Goal: Understand process/instructions: Learn how to perform a task or action

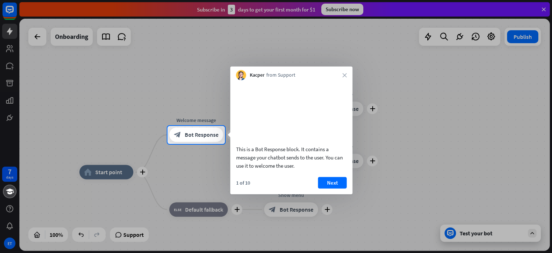
click at [345, 71] on div "Kacper from Support close" at bounding box center [291, 73] width 122 height 14
click at [343, 76] on icon "close" at bounding box center [344, 75] width 4 height 4
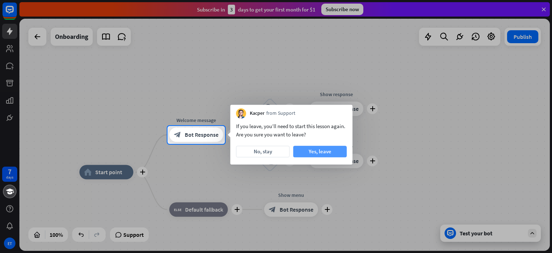
drag, startPoint x: 282, startPoint y: 151, endPoint x: 301, endPoint y: 151, distance: 19.1
click at [301, 151] on div "No, stay Yes, leave" at bounding box center [291, 150] width 111 height 11
click at [301, 151] on button "Yes, leave" at bounding box center [320, 150] width 54 height 11
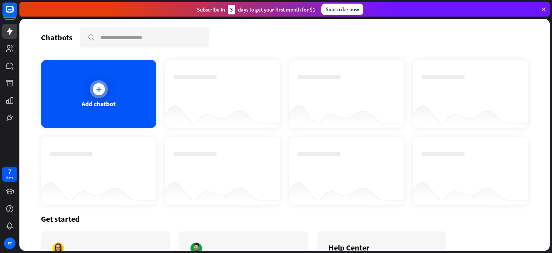
click at [91, 87] on div at bounding box center [99, 89] width 18 height 18
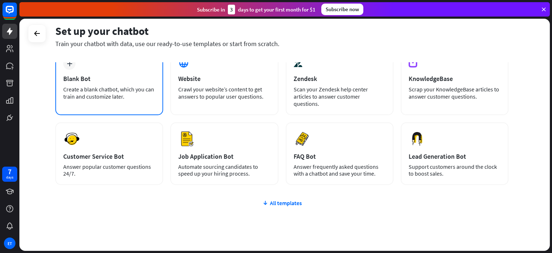
scroll to position [57, 0]
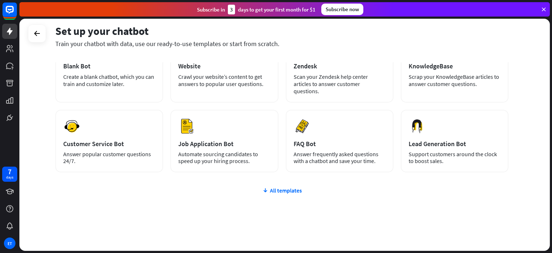
click at [291, 8] on div "Subscribe [DATE] to get your first month for $1" at bounding box center [256, 10] width 119 height 10
click at [547, 7] on div "Subscribe [DATE] to get your first month for $1 Subscribe now" at bounding box center [284, 9] width 530 height 14
click at [546, 9] on icon at bounding box center [543, 9] width 6 height 6
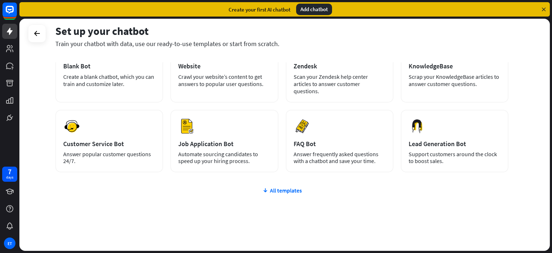
click at [326, 10] on div "Add chatbot" at bounding box center [314, 9] width 36 height 11
